Goal: Task Accomplishment & Management: Manage account settings

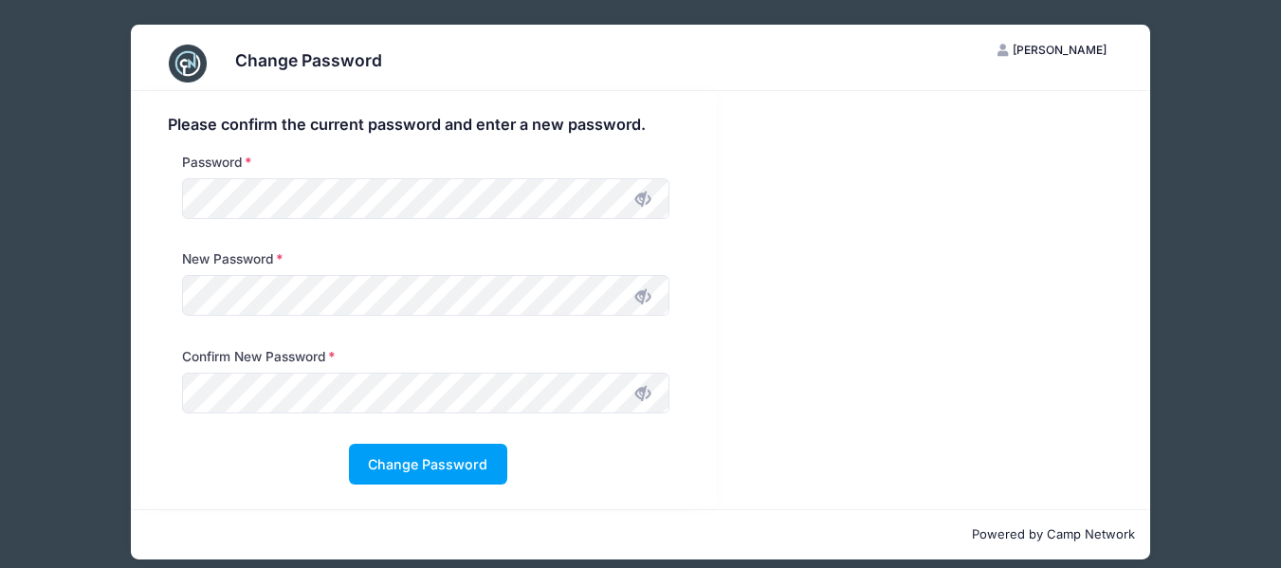
click at [647, 196] on icon at bounding box center [642, 199] width 15 height 15
click at [644, 302] on icon at bounding box center [642, 296] width 15 height 15
click at [642, 390] on icon at bounding box center [642, 393] width 15 height 15
click at [412, 456] on button "Change Password" at bounding box center [428, 464] width 158 height 41
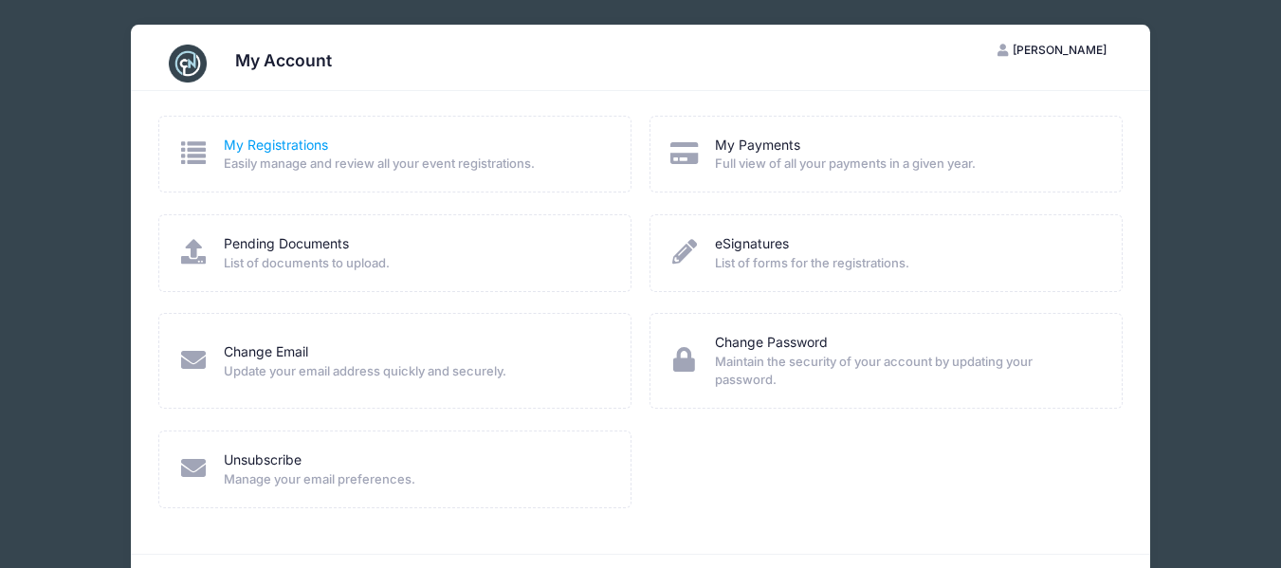
click at [296, 145] on link "My Registrations" at bounding box center [276, 146] width 104 height 20
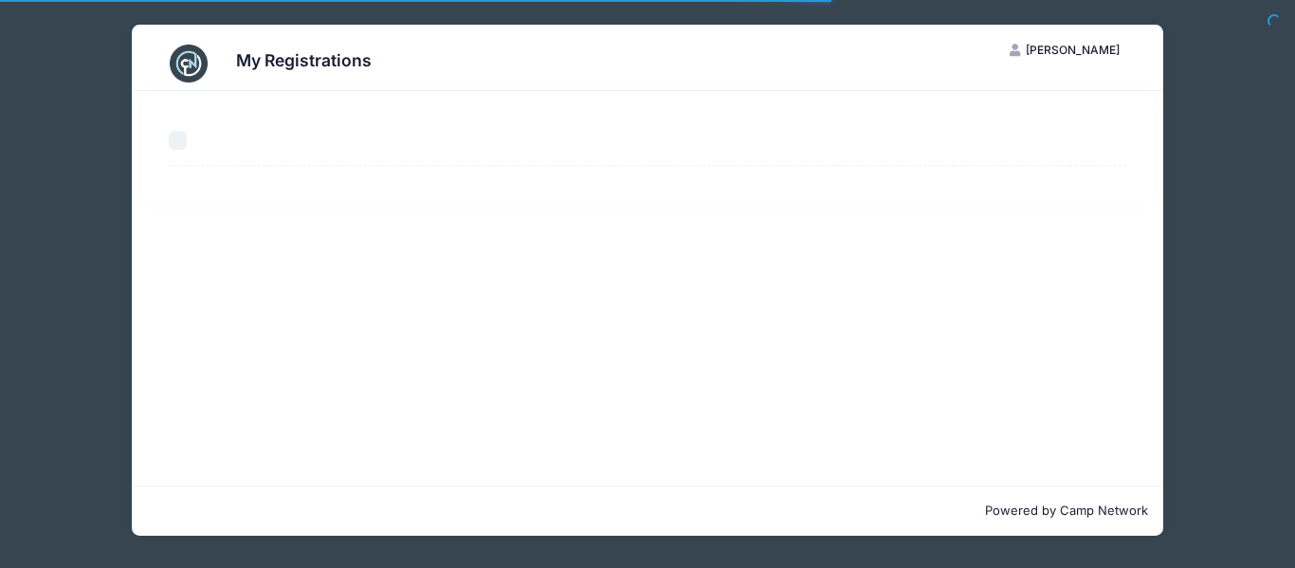
select select "50"
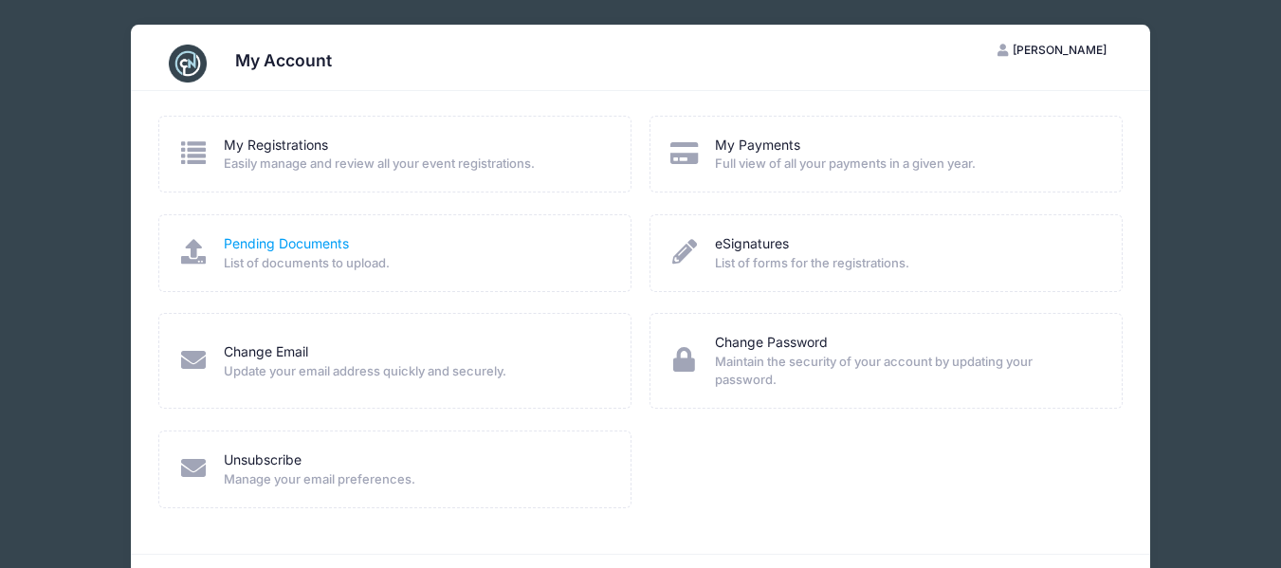
click at [268, 245] on link "Pending Documents" at bounding box center [286, 244] width 125 height 20
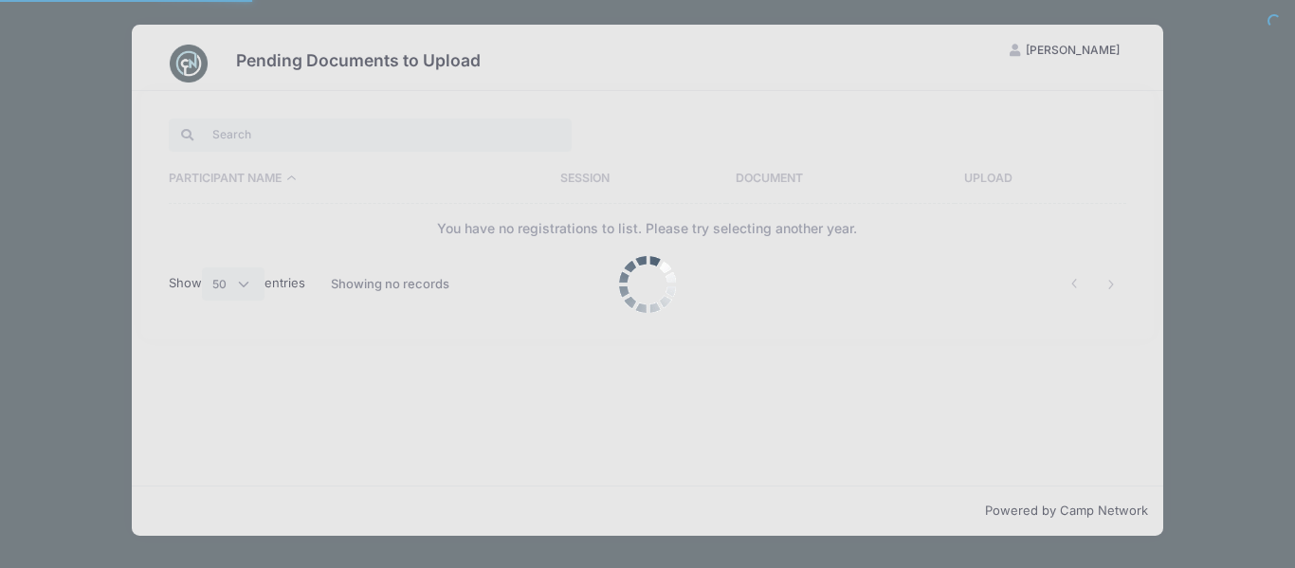
select select "50"
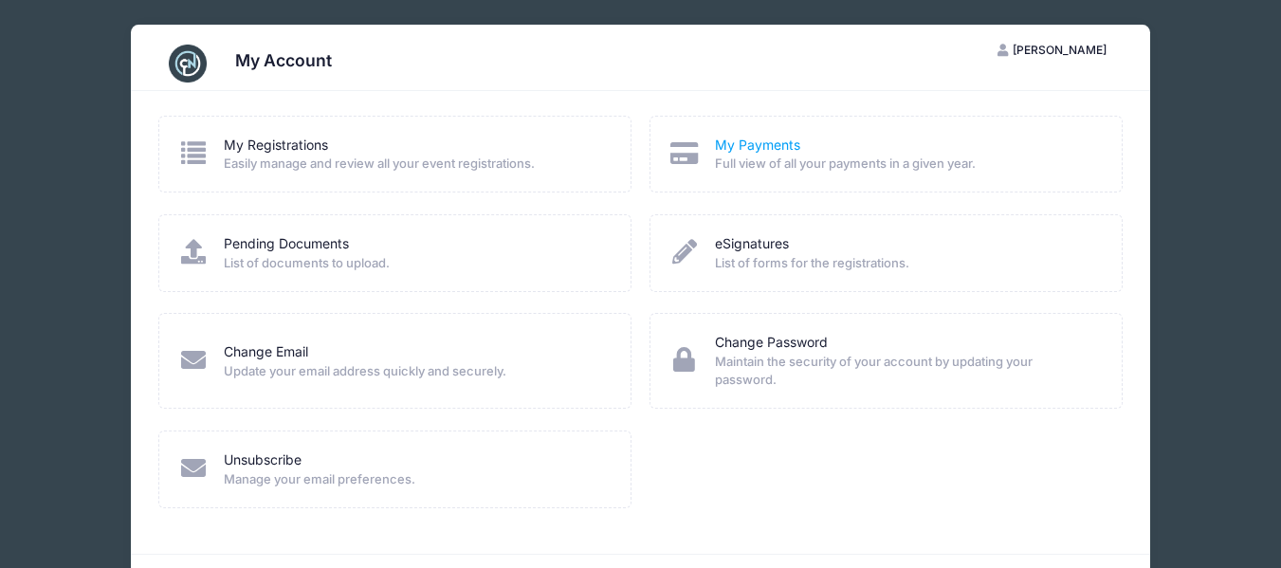
click at [730, 145] on link "My Payments" at bounding box center [757, 146] width 85 height 20
click at [764, 247] on link "eSignatures" at bounding box center [752, 244] width 74 height 20
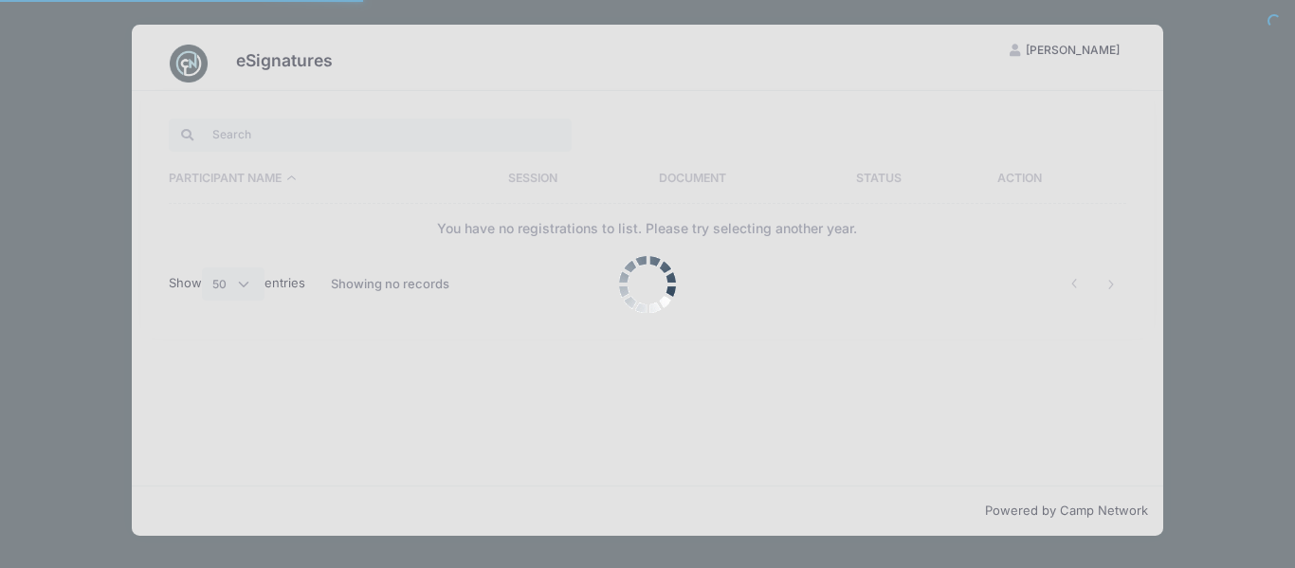
select select "50"
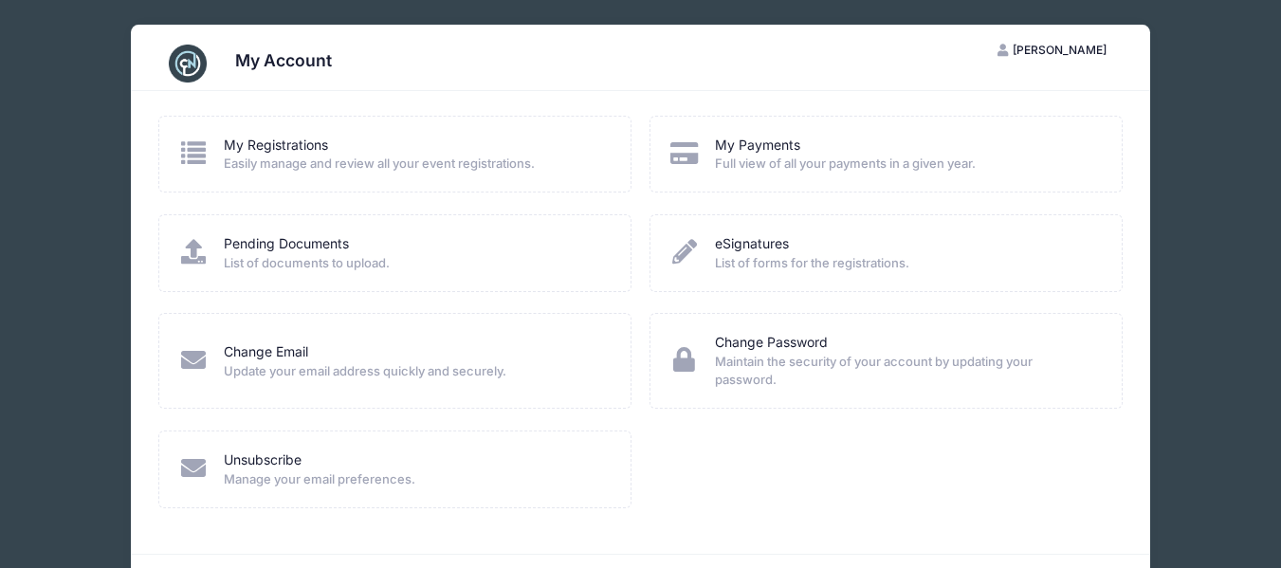
click at [1046, 49] on span "[PERSON_NAME]" at bounding box center [1060, 50] width 94 height 14
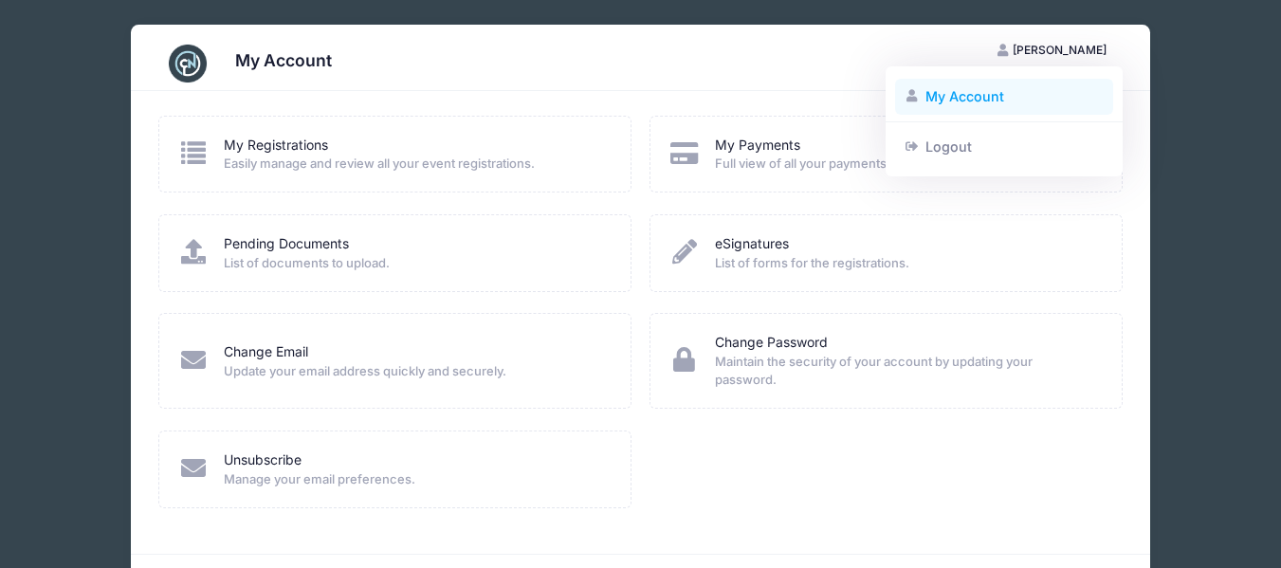
click at [981, 93] on link "My Account" at bounding box center [1004, 97] width 219 height 36
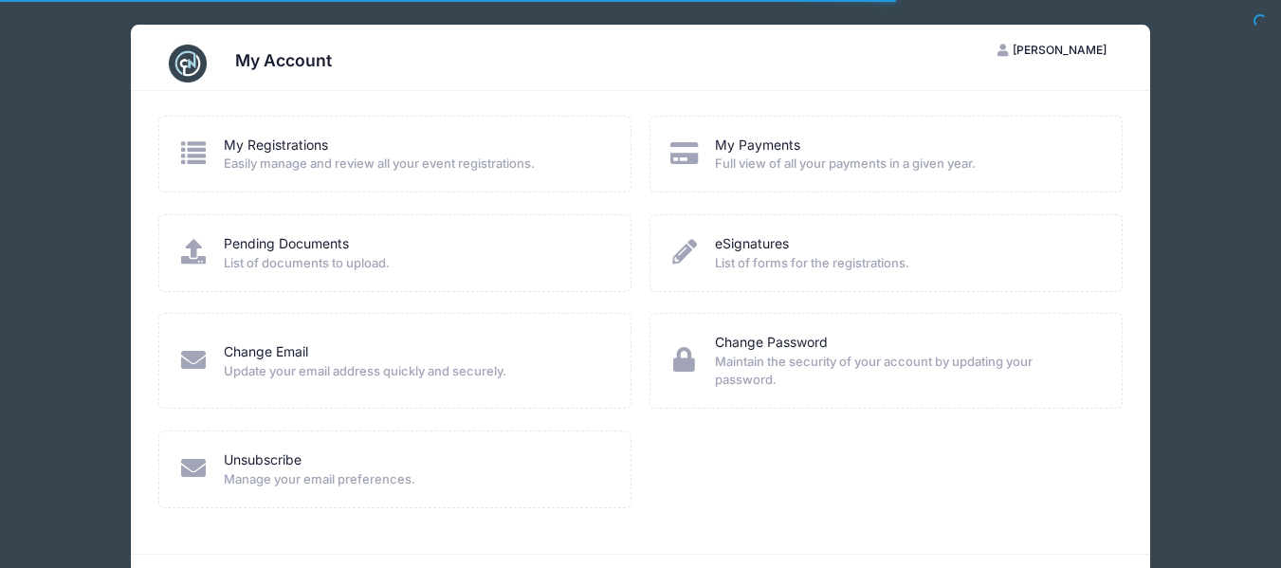
click at [188, 160] on icon at bounding box center [192, 152] width 31 height 25
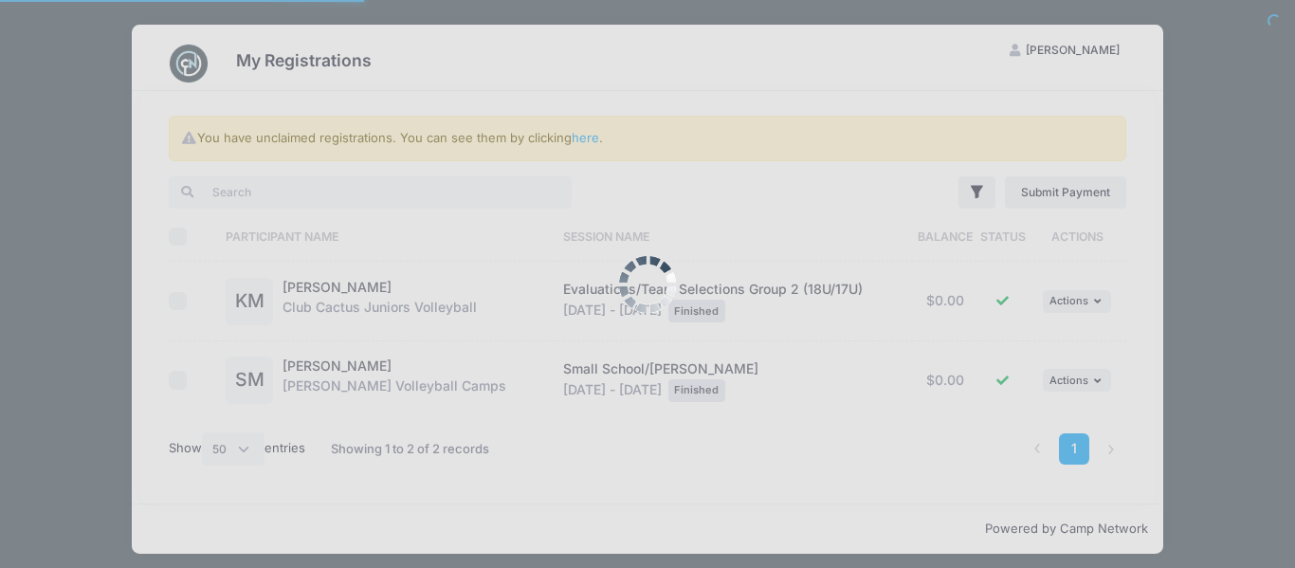
select select "50"
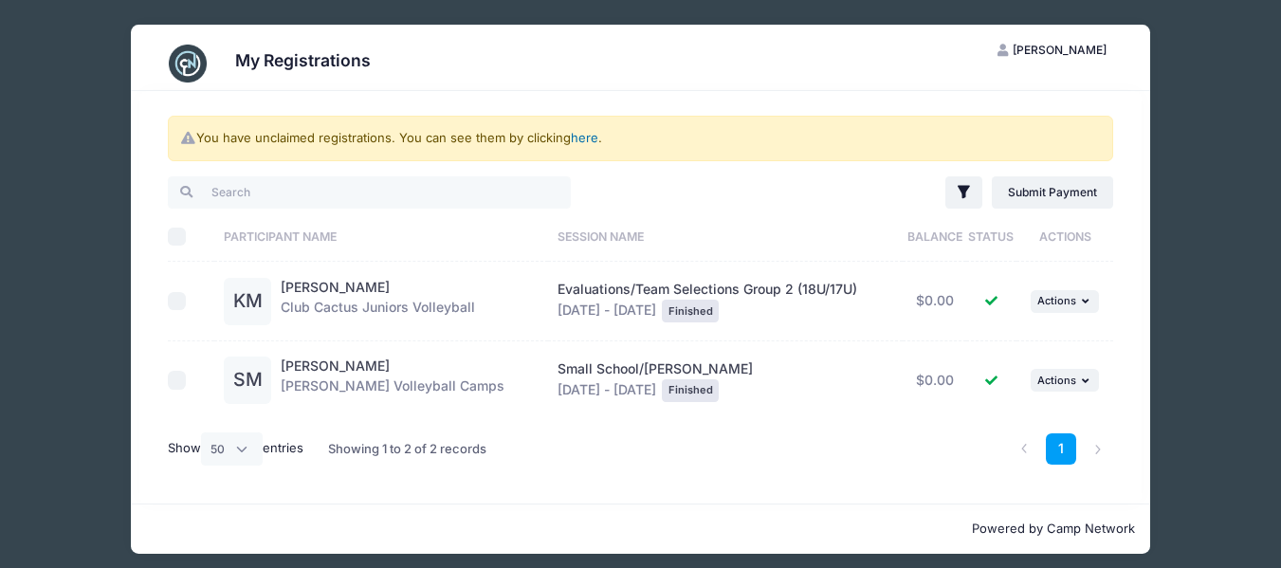
click at [587, 137] on link "here" at bounding box center [584, 137] width 27 height 15
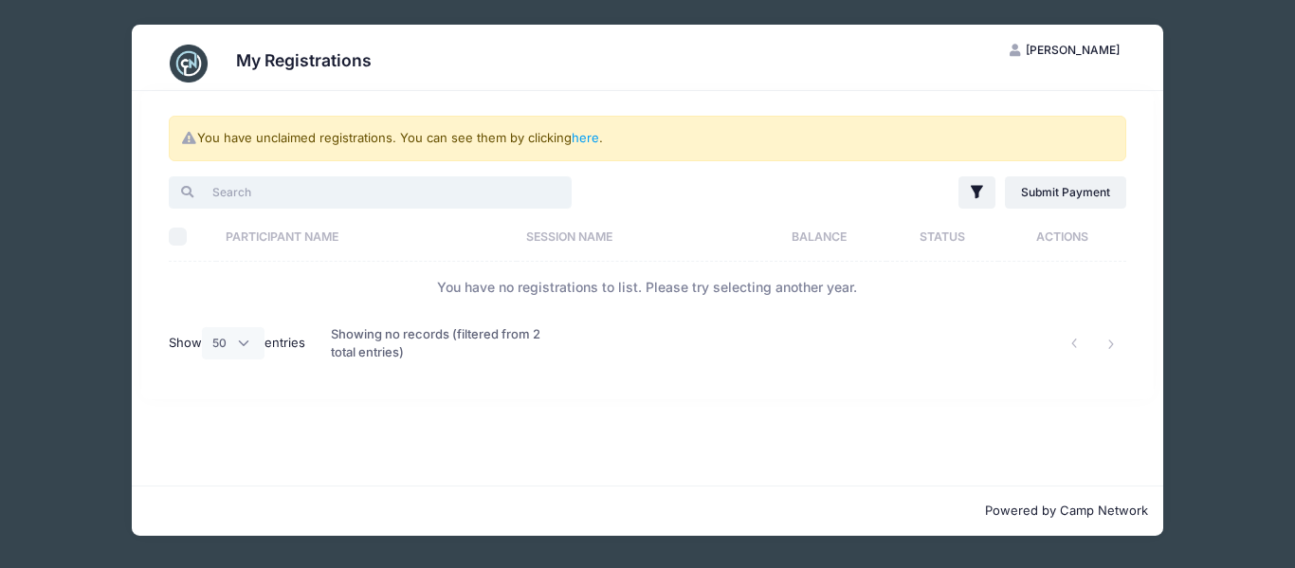
click at [263, 192] on input "search" at bounding box center [370, 192] width 403 height 32
click at [260, 190] on input "pre-clun camp" at bounding box center [370, 192] width 403 height 32
type input "pre-club camp"
